Goal: Transaction & Acquisition: Obtain resource

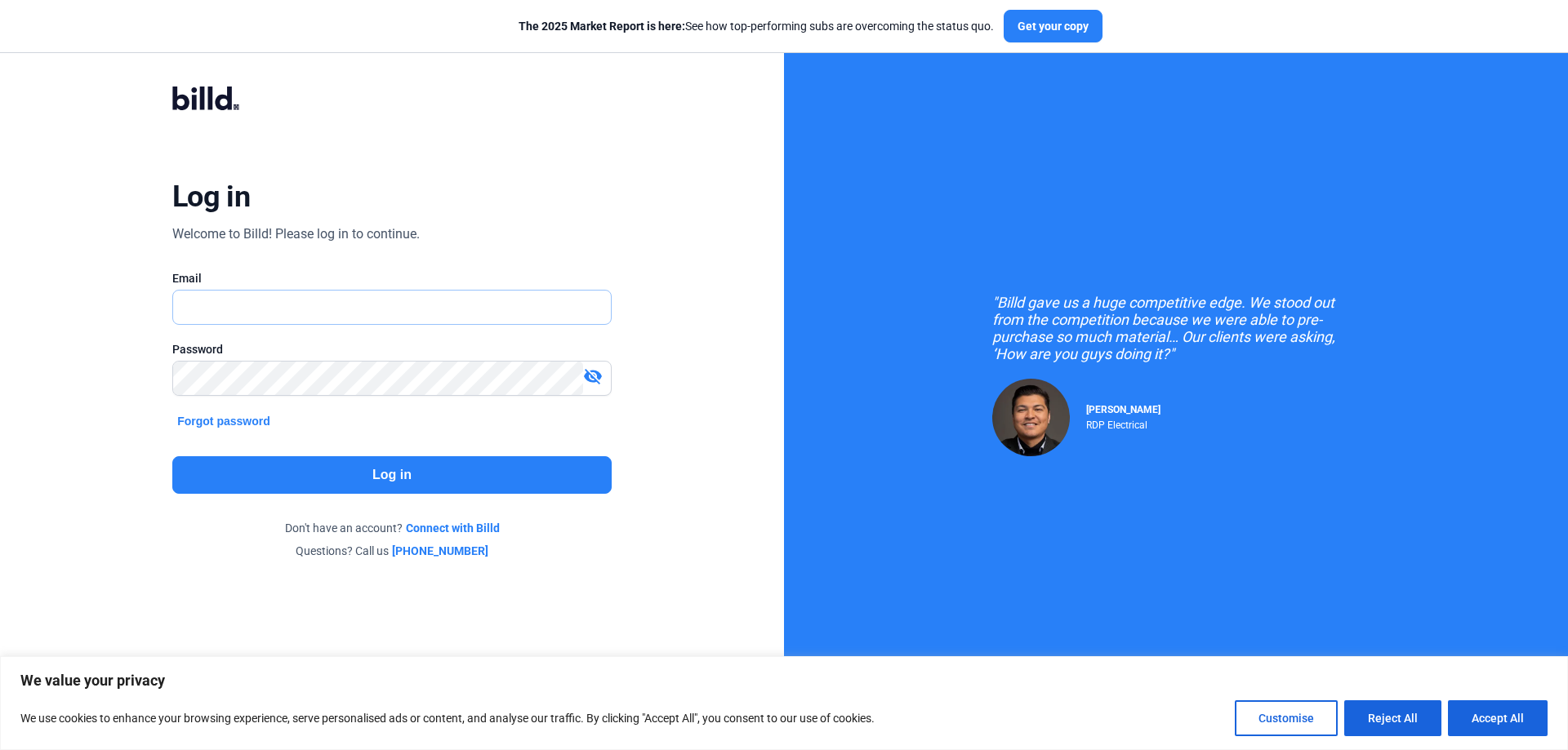
click at [329, 298] on input "text" at bounding box center [382, 308] width 420 height 34
type input "[EMAIL_ADDRESS][DOMAIN_NAME]"
click at [282, 361] on div "visibility_off" at bounding box center [392, 378] width 439 height 35
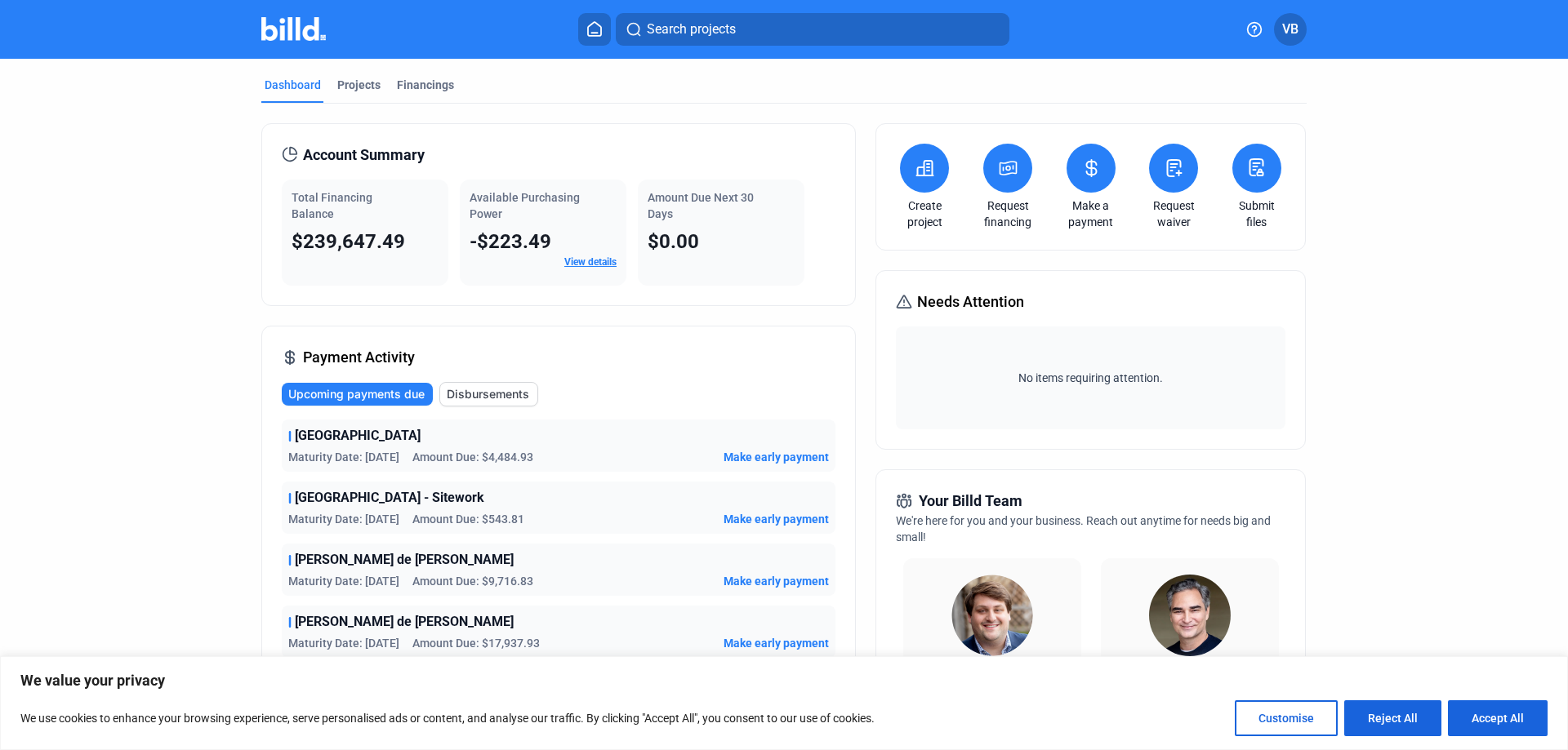
click at [310, 255] on div "Total Financing Balance $239,647.49" at bounding box center [364, 232] width 166 height 106
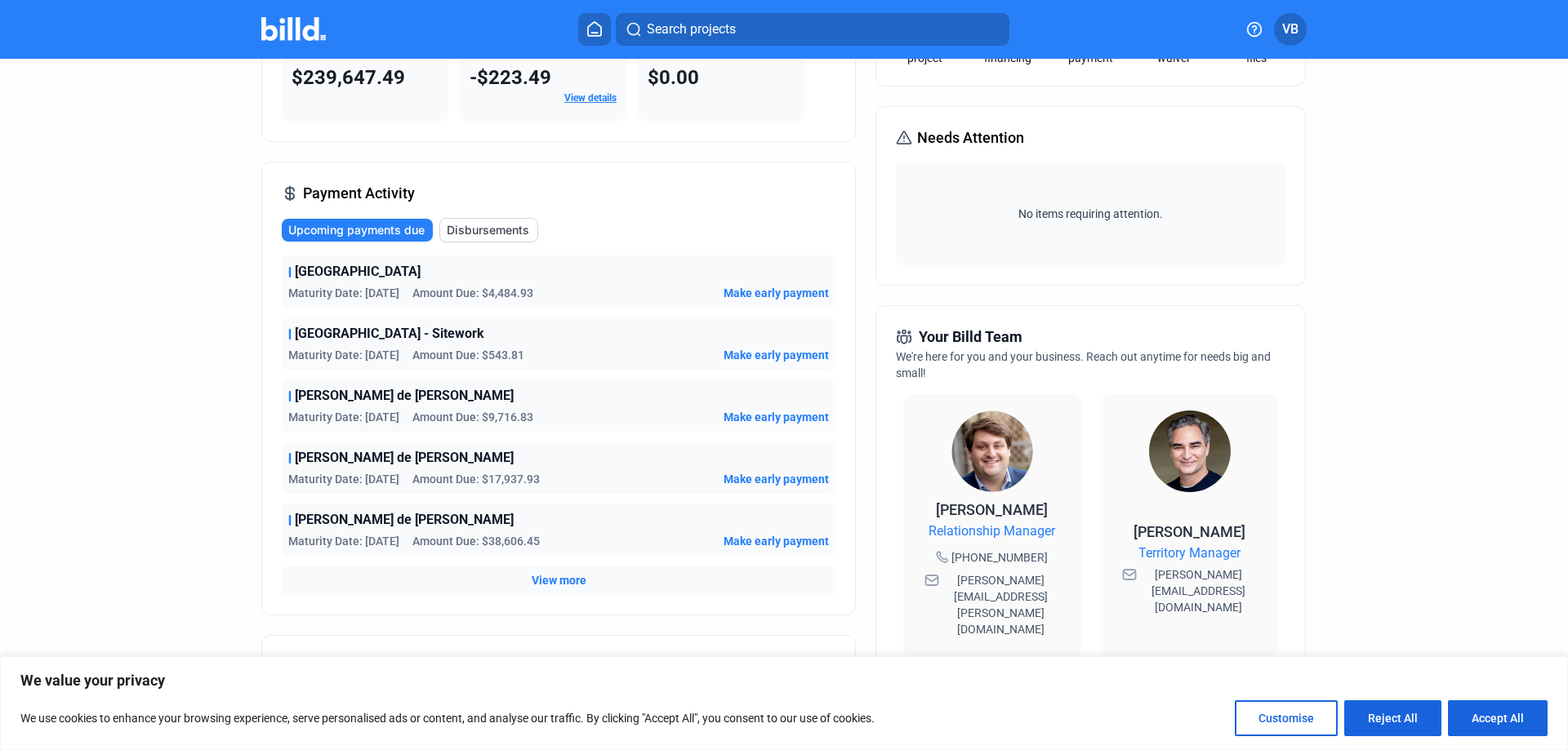
scroll to position [245, 0]
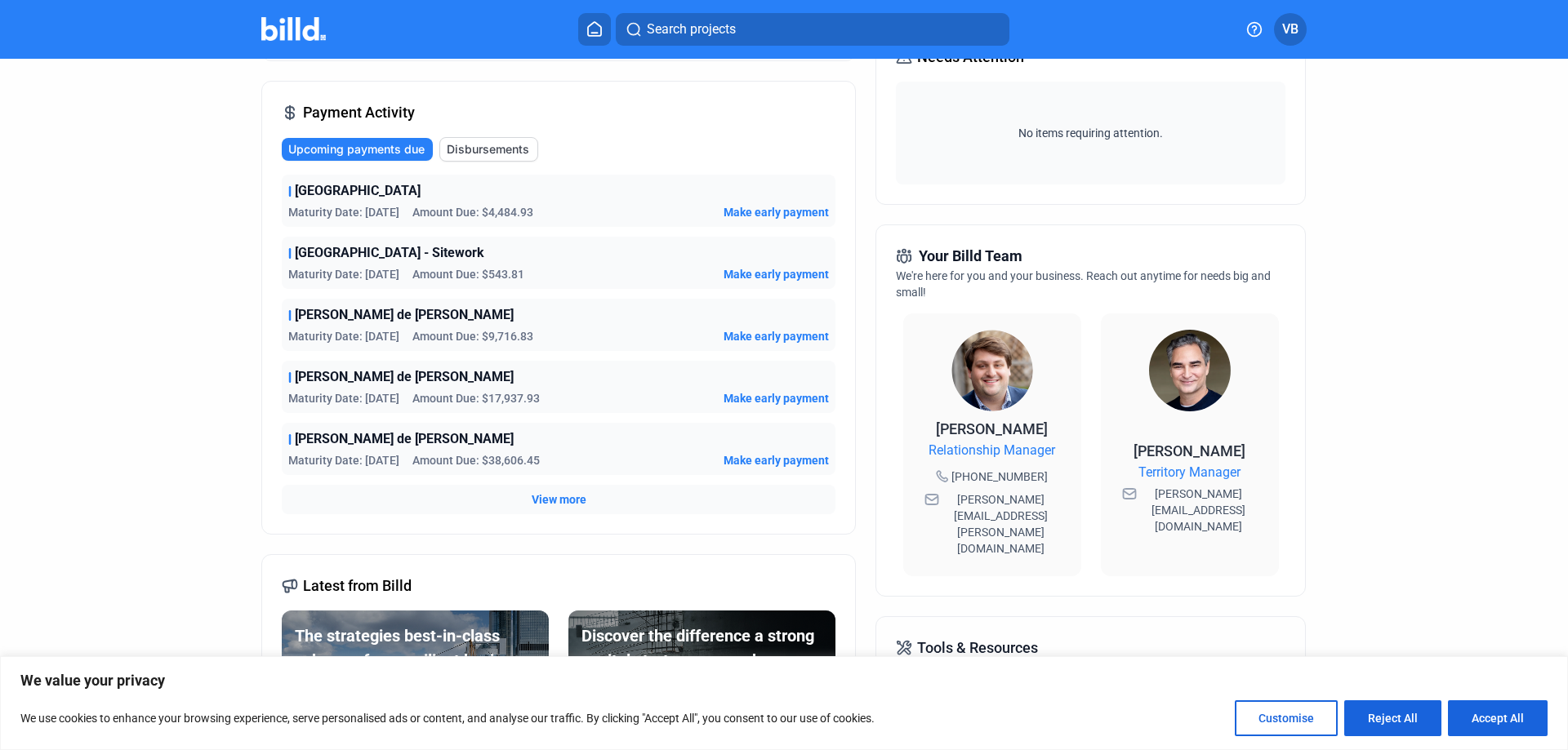
click at [562, 499] on span "View more" at bounding box center [559, 499] width 54 height 16
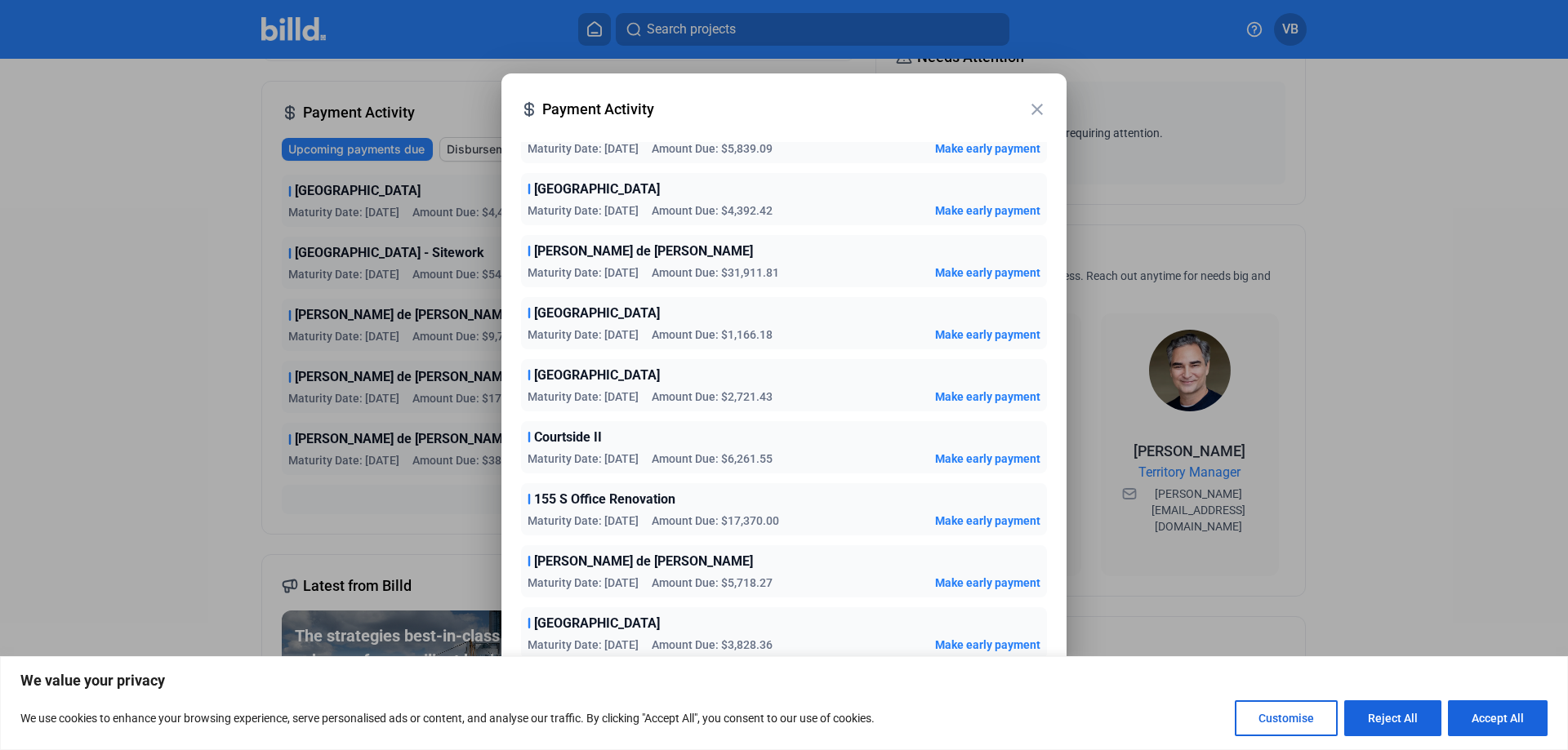
scroll to position [1064, 0]
click at [236, 545] on div at bounding box center [784, 375] width 1568 height 750
click at [1033, 111] on mat-icon "close" at bounding box center [1037, 109] width 20 height 20
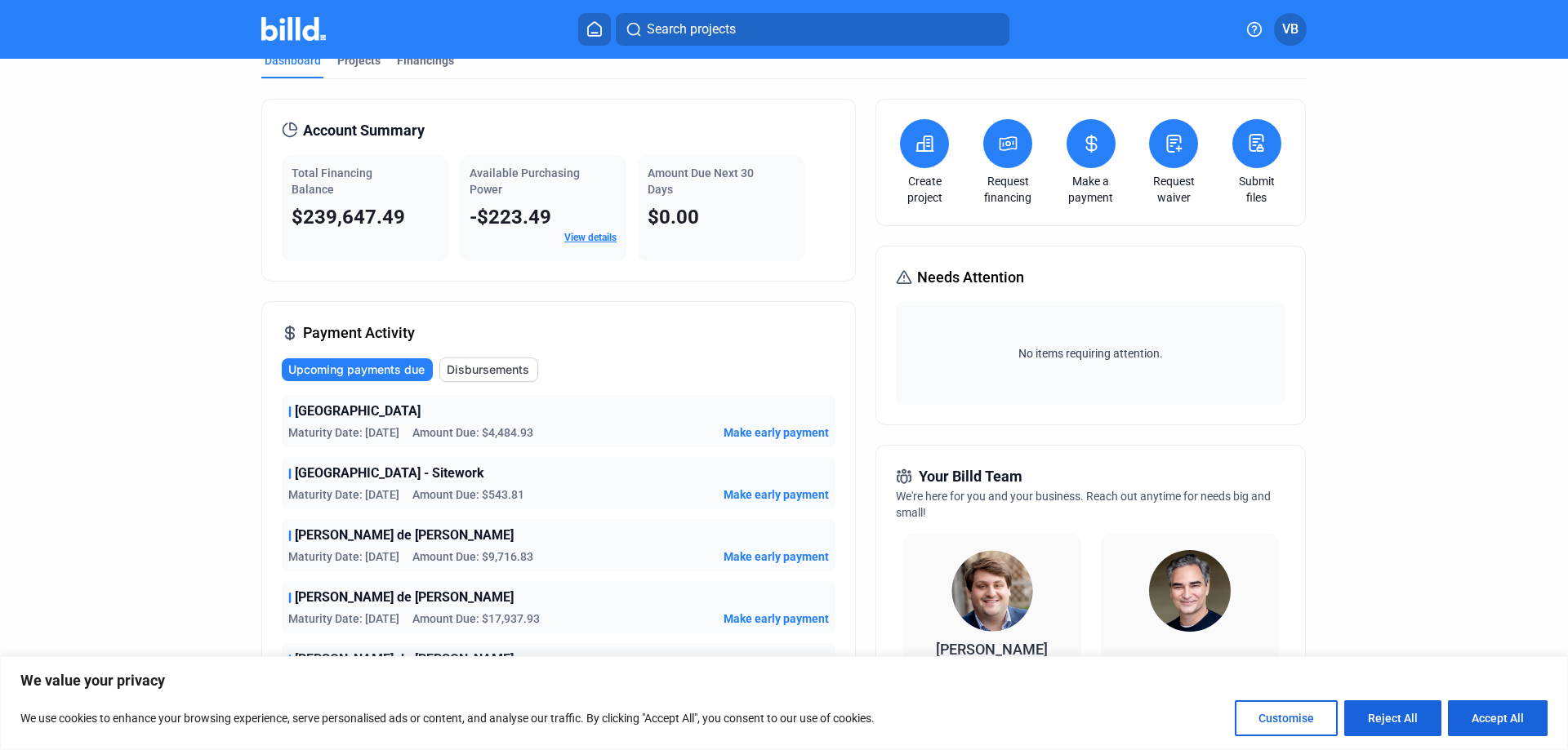
scroll to position [0, 0]
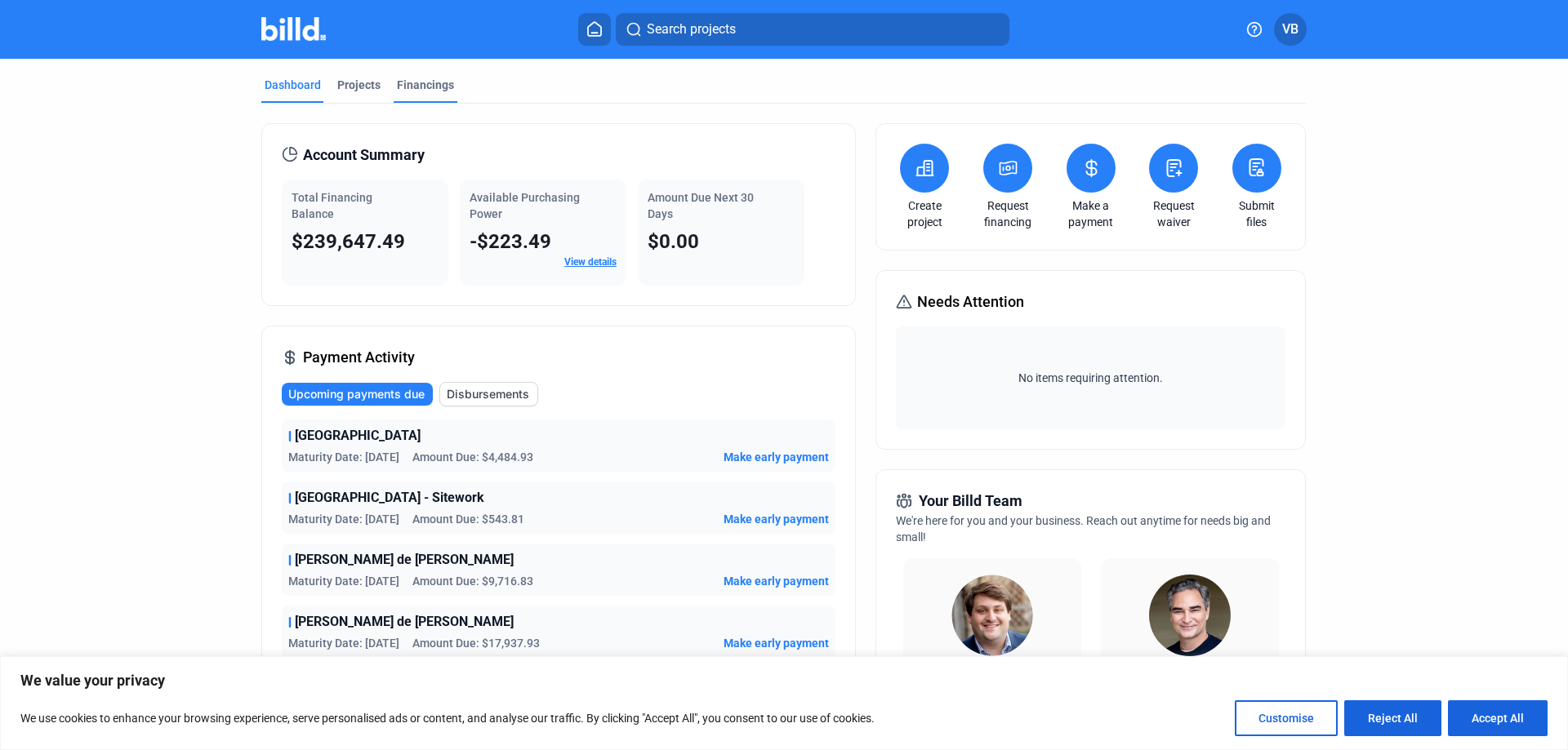
click at [422, 88] on div "Financings" at bounding box center [425, 84] width 57 height 16
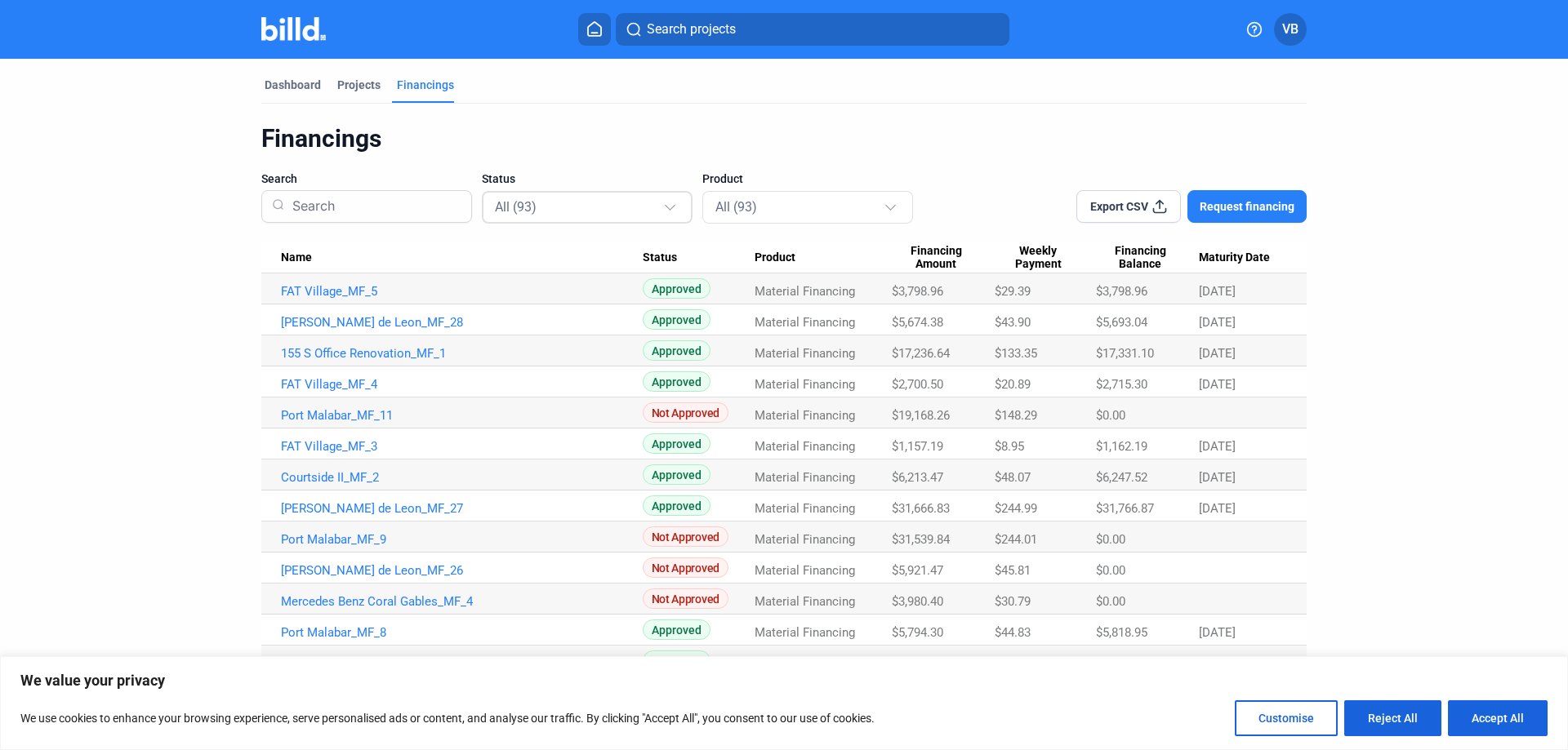
click at [562, 213] on div "All (93)" at bounding box center [578, 207] width 168 height 22
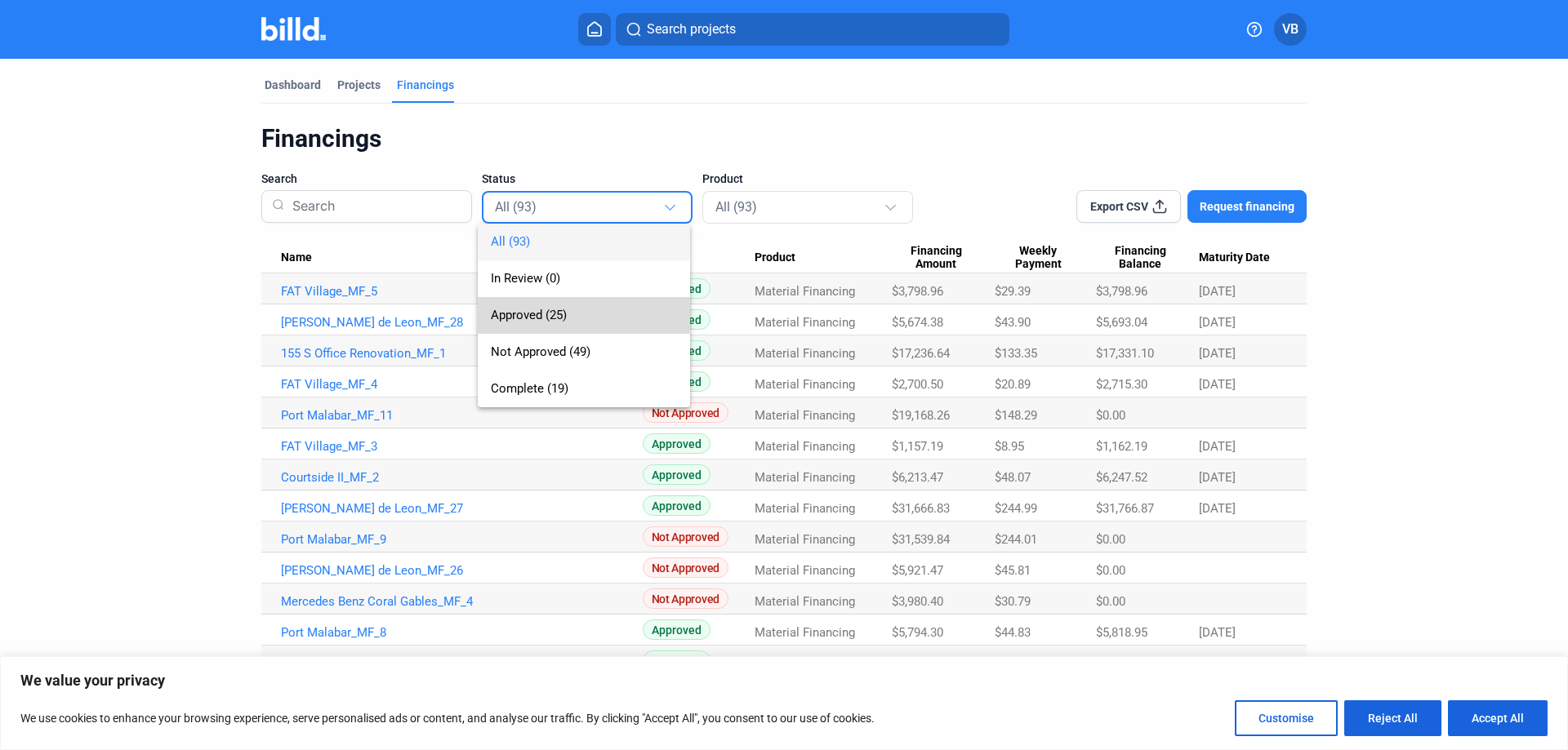
click at [537, 314] on span "Approved (25)" at bounding box center [529, 315] width 76 height 15
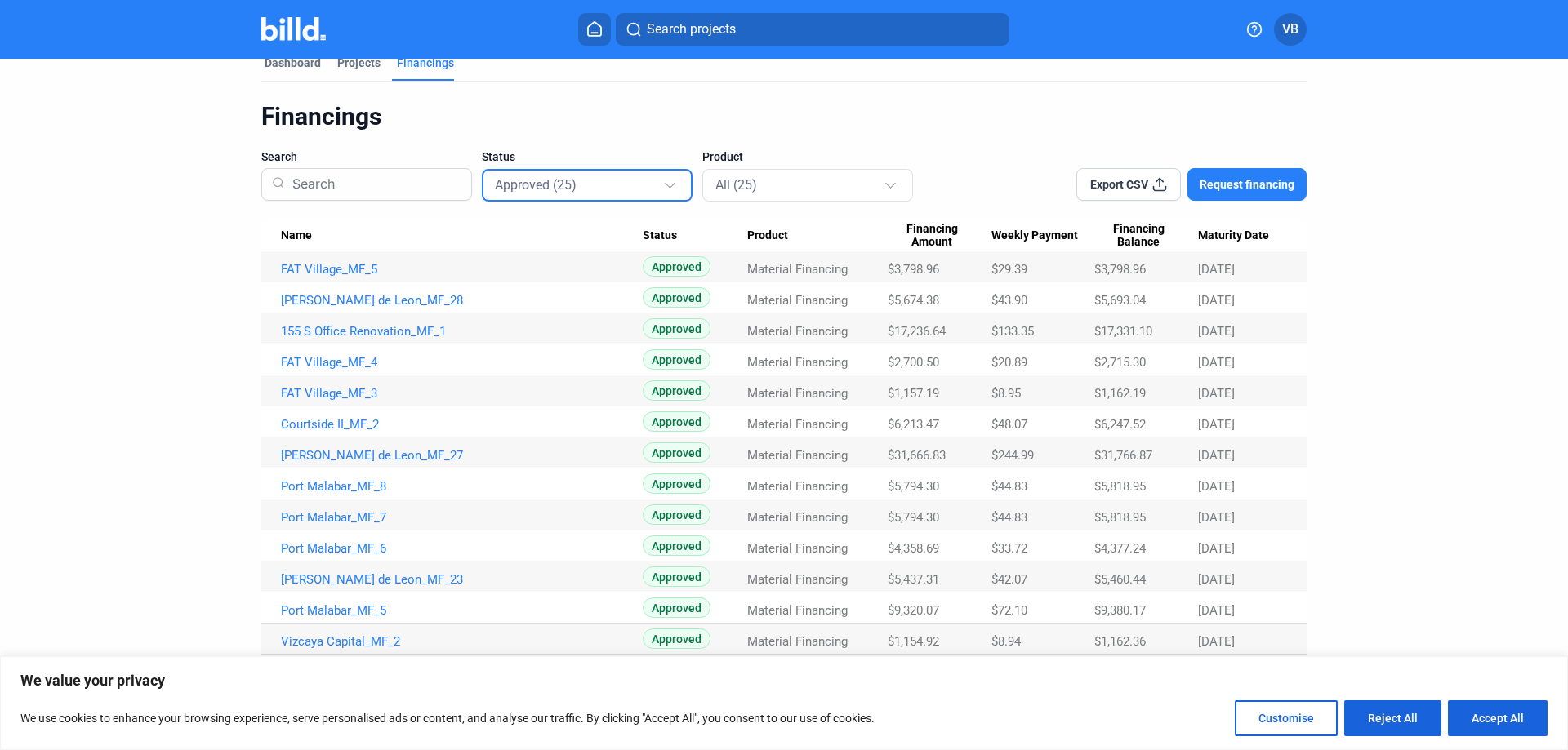
scroll to position [13, 0]
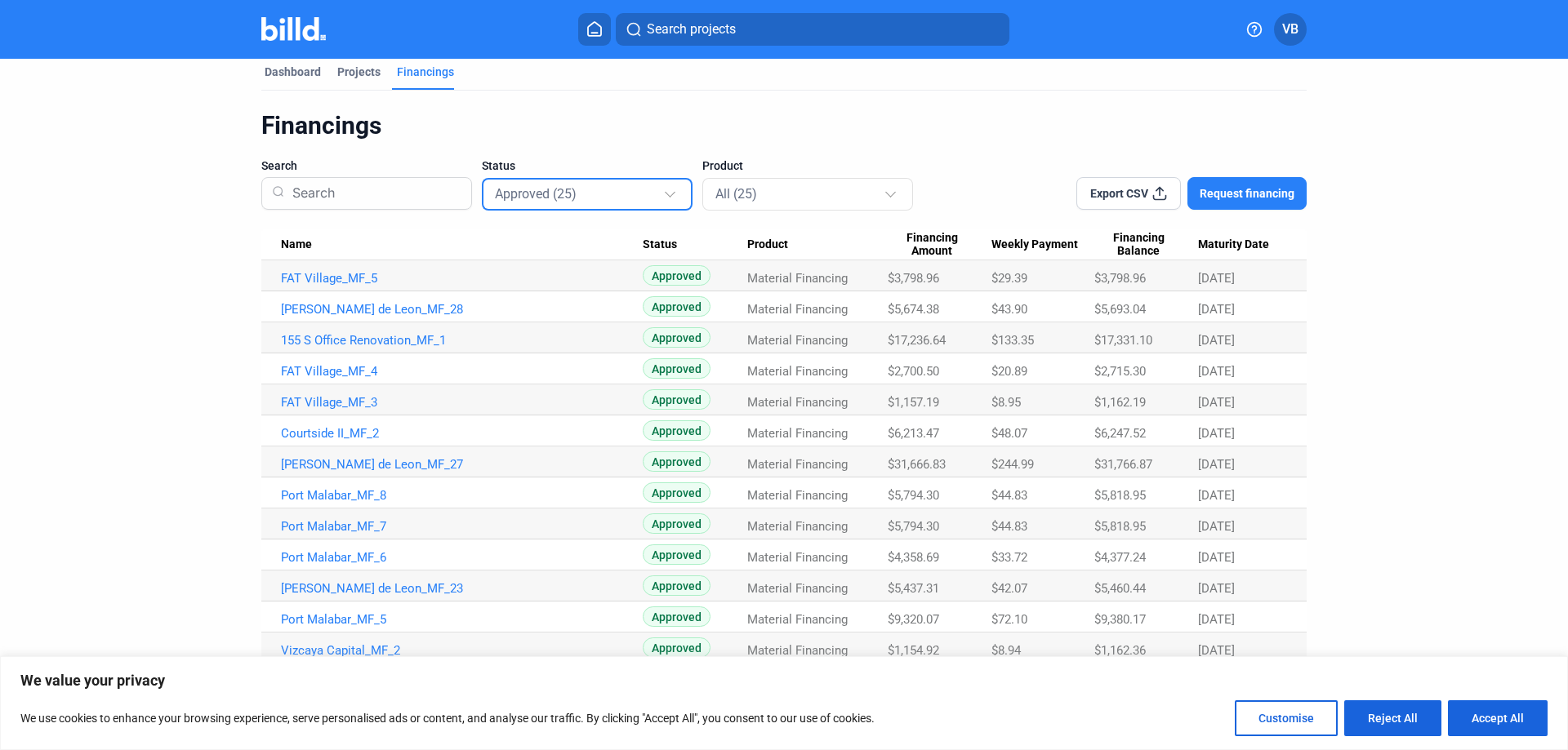
click at [1129, 198] on span "Export CSV" at bounding box center [1119, 192] width 58 height 16
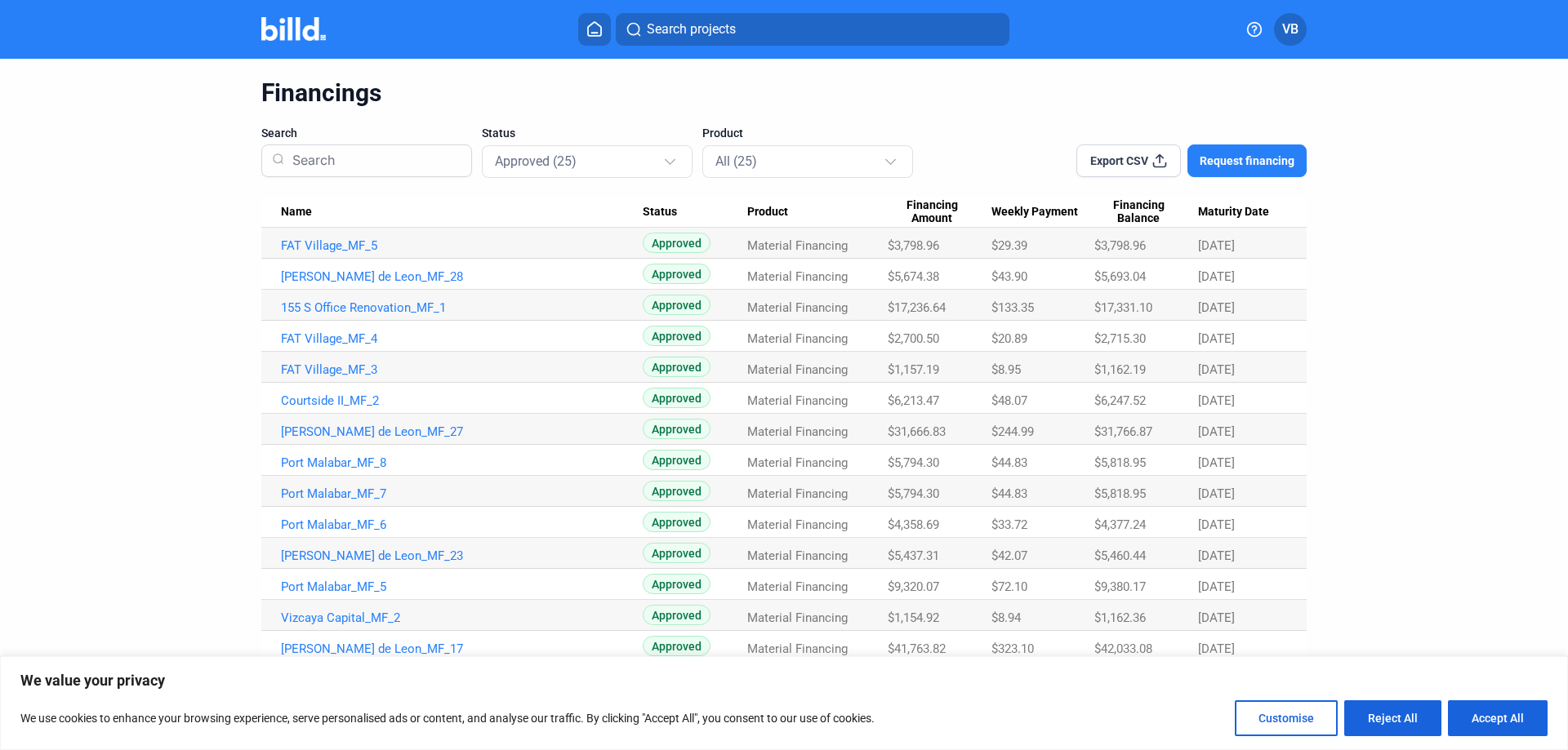
scroll to position [0, 0]
